Goal: Find specific fact: Find contact information

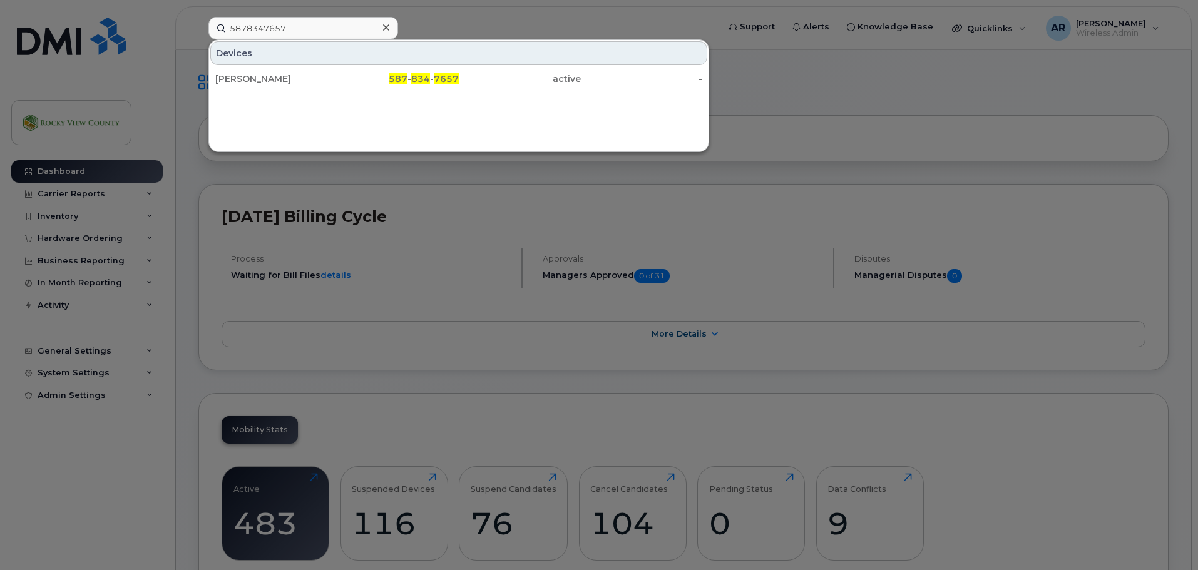
click at [388, 31] on icon at bounding box center [386, 28] width 6 height 10
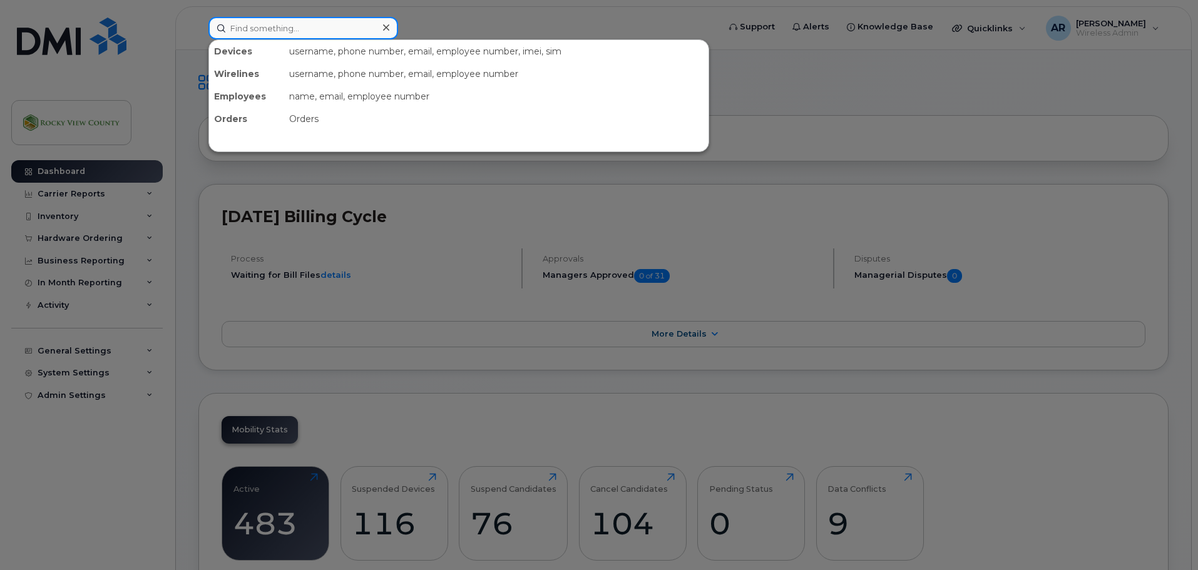
click at [337, 31] on input at bounding box center [303, 28] width 190 height 23
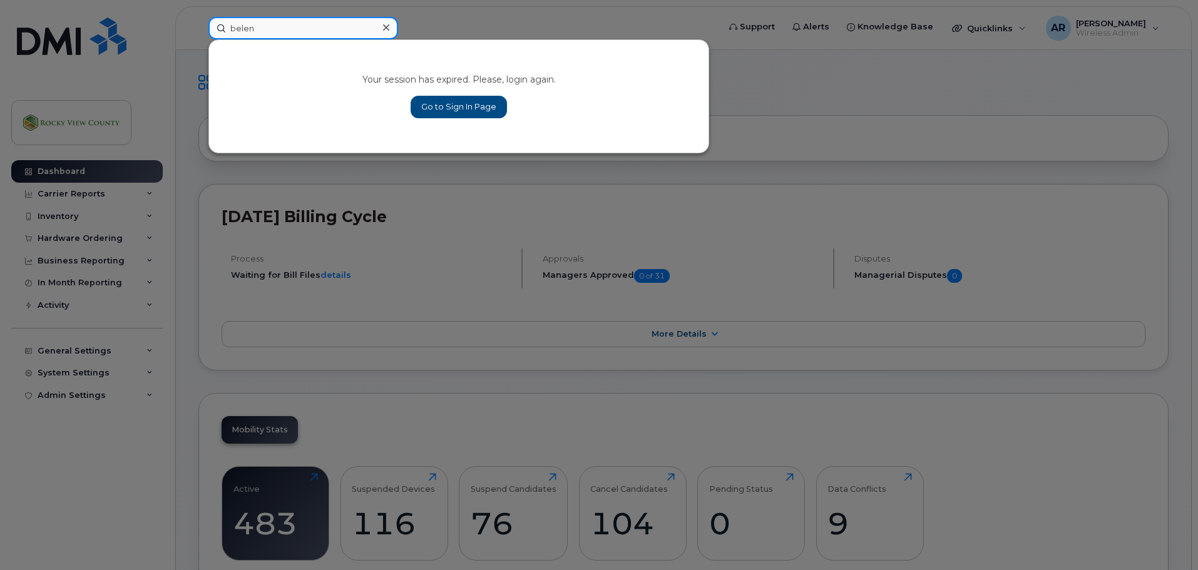
type input "belen"
click at [454, 103] on link "Go to Sign In Page" at bounding box center [458, 107] width 96 height 23
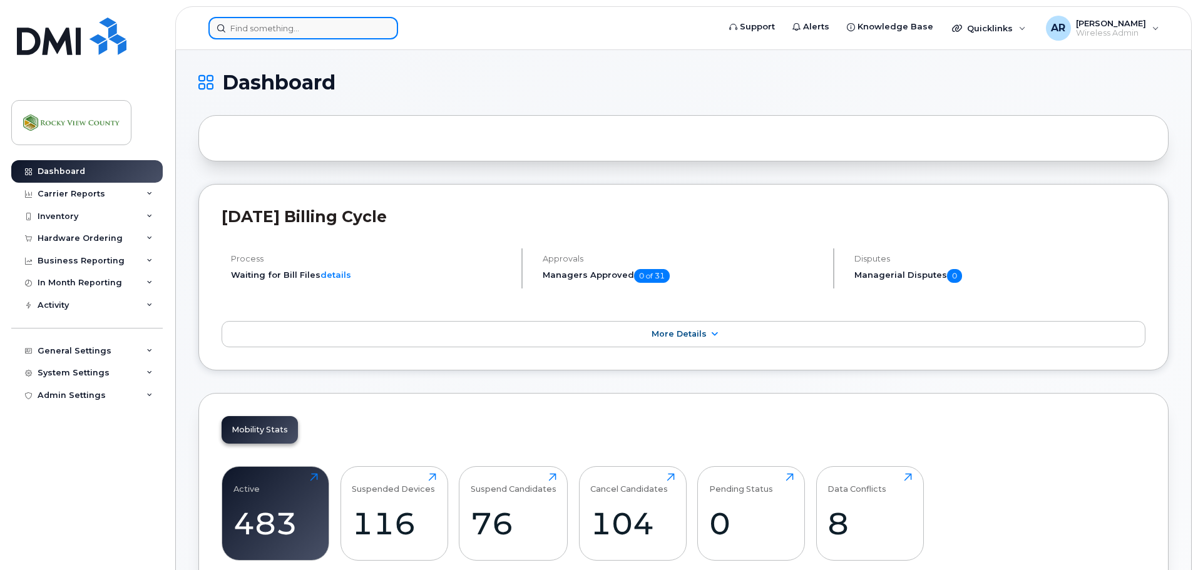
click at [258, 34] on input at bounding box center [303, 28] width 190 height 23
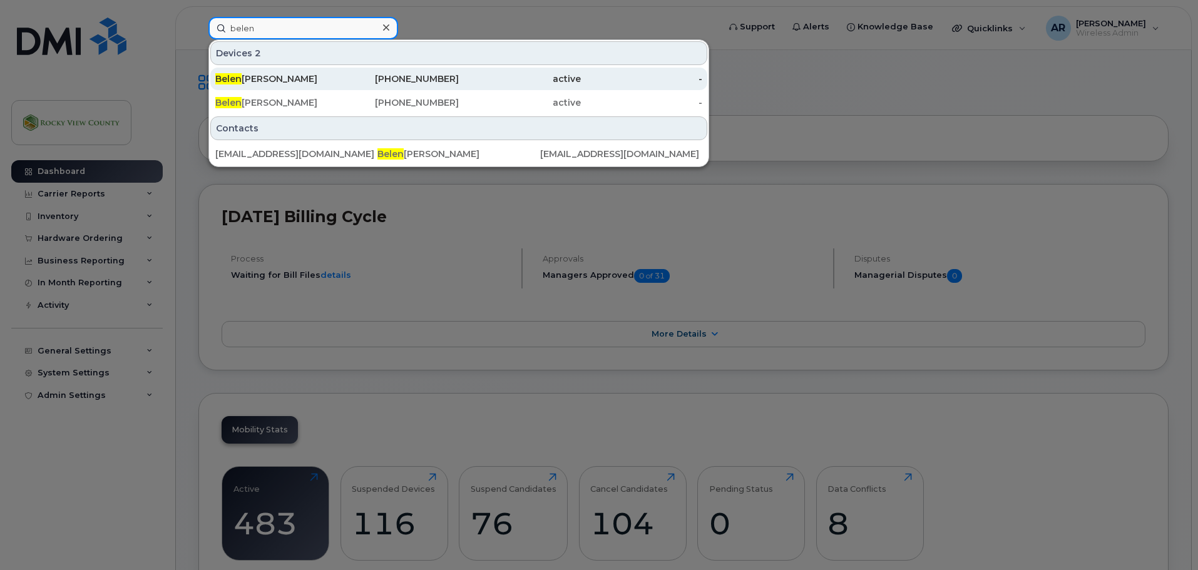
type input "belen"
click at [279, 82] on div "Belen Scott" at bounding box center [276, 79] width 122 height 13
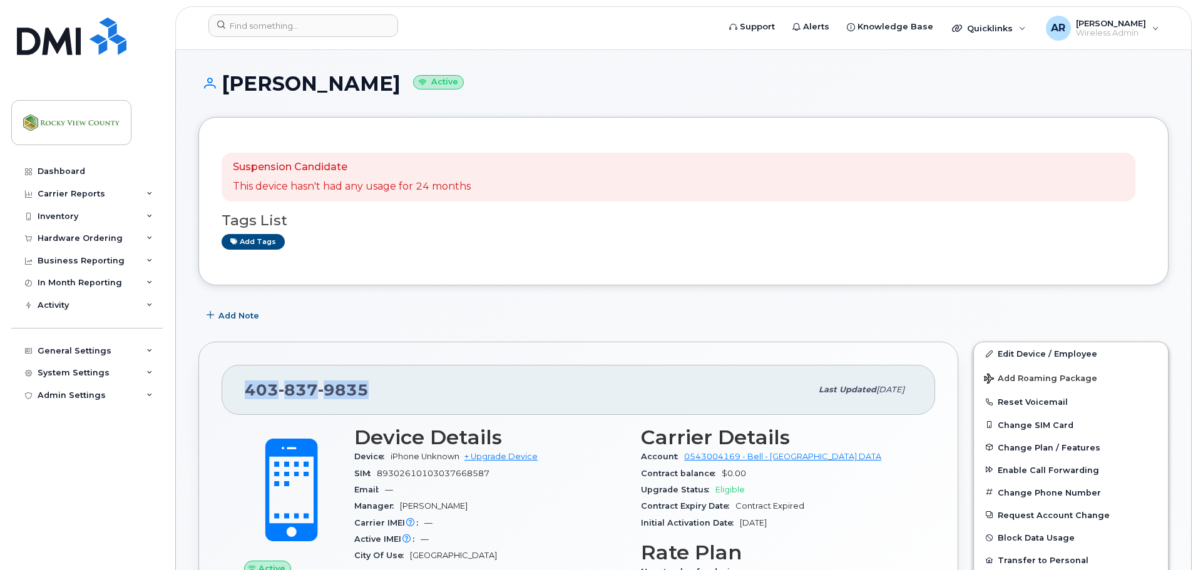
drag, startPoint x: 368, startPoint y: 387, endPoint x: 237, endPoint y: 384, distance: 130.8
click at [237, 384] on div "403 837 9835 Last updated Aug 06, 2024" at bounding box center [577, 390] width 713 height 50
click at [403, 391] on div "403 837 9835" at bounding box center [528, 390] width 566 height 26
